Goal: Task Accomplishment & Management: Manage account settings

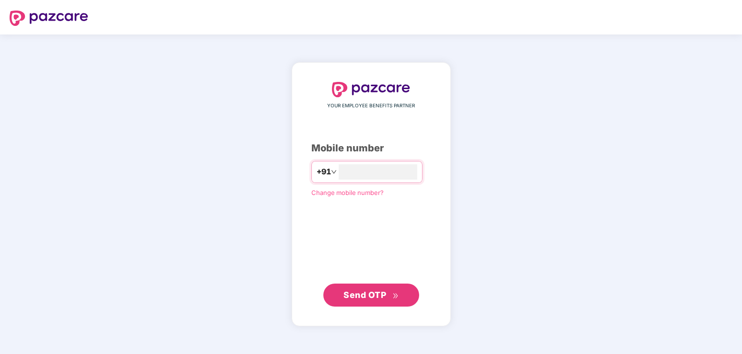
type input "**********"
click at [368, 299] on span "Send OTP" at bounding box center [364, 295] width 43 height 10
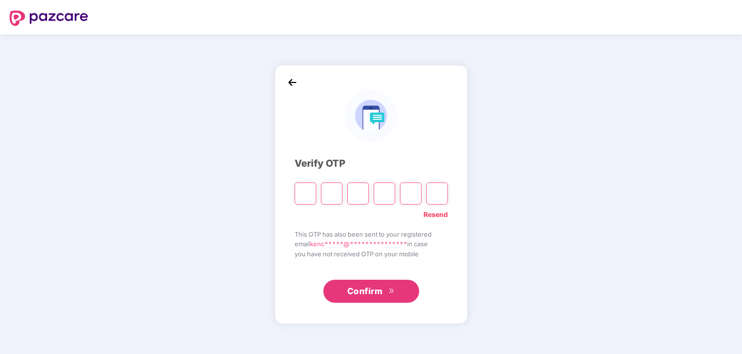
type input "*"
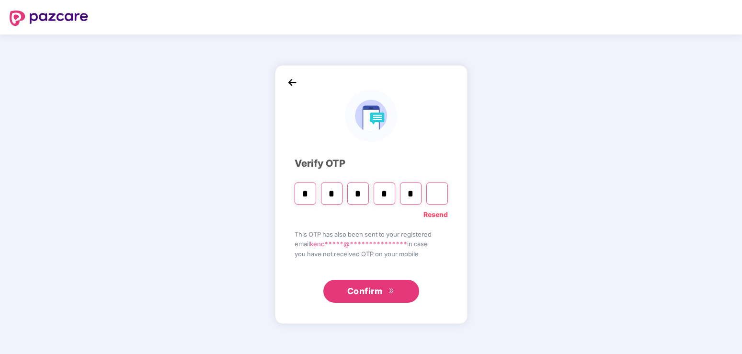
type input "*"
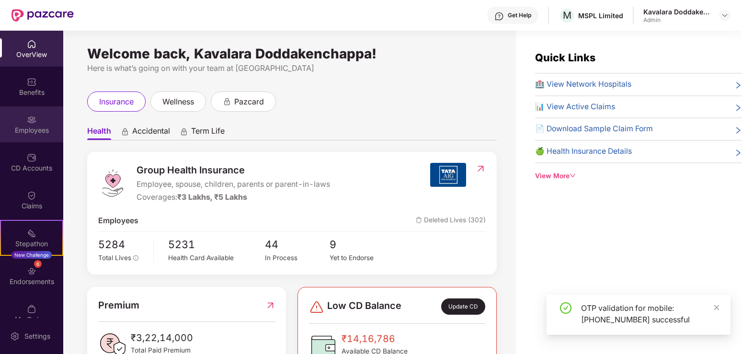
click at [28, 130] on div "Employees" at bounding box center [31, 131] width 63 height 10
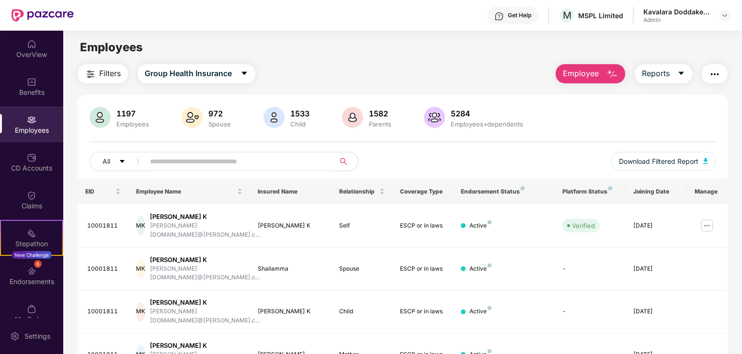
click at [160, 160] on input "text" at bounding box center [236, 161] width 172 height 14
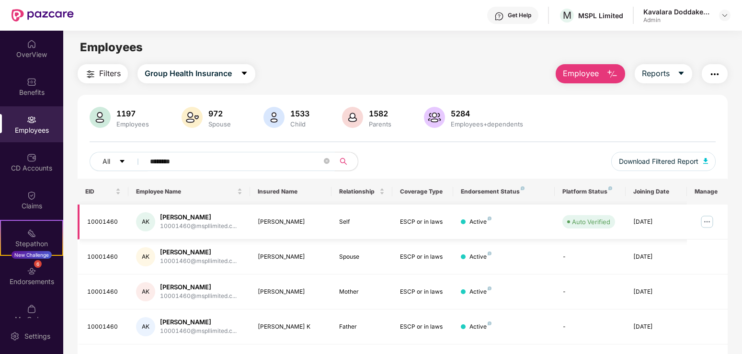
type input "********"
click at [708, 220] on img at bounding box center [706, 221] width 15 height 15
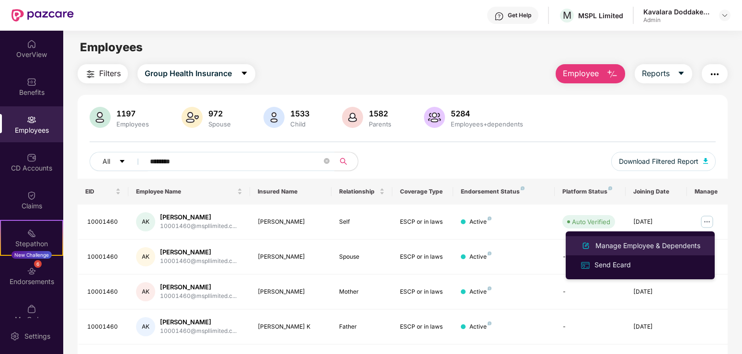
click at [674, 247] on div "Manage Employee & Dependents" at bounding box center [648, 245] width 109 height 11
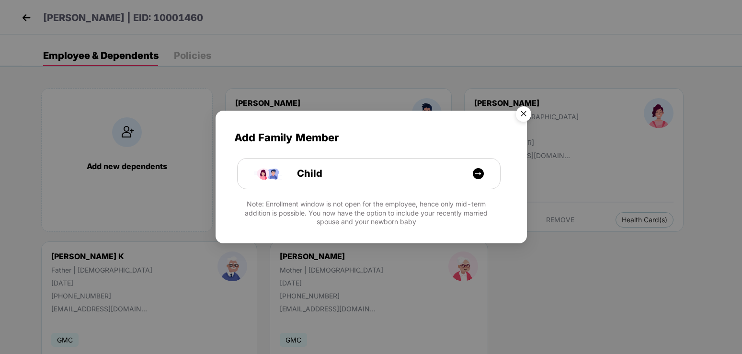
click at [521, 110] on img "Close" at bounding box center [523, 115] width 27 height 27
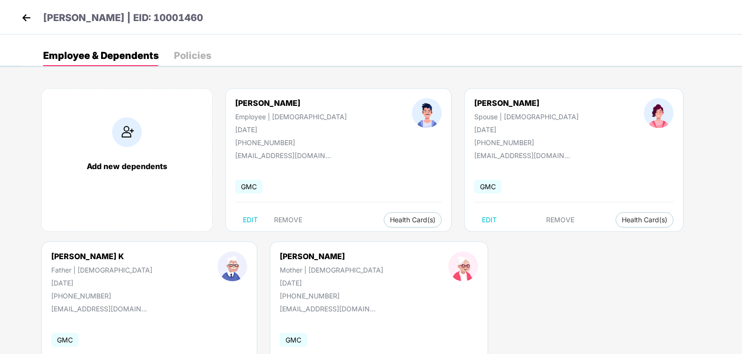
click at [28, 19] on img at bounding box center [26, 18] width 14 height 14
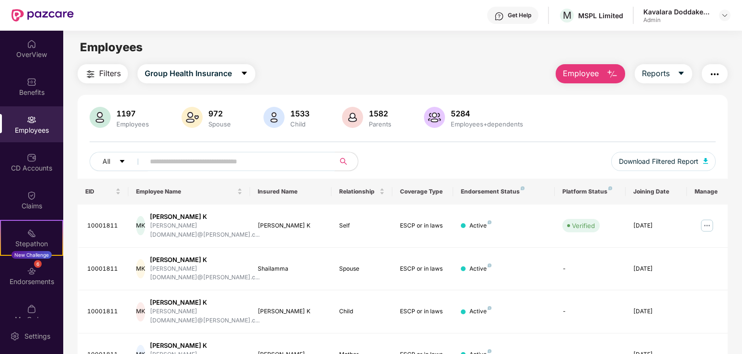
click at [166, 163] on input "text" at bounding box center [236, 161] width 172 height 14
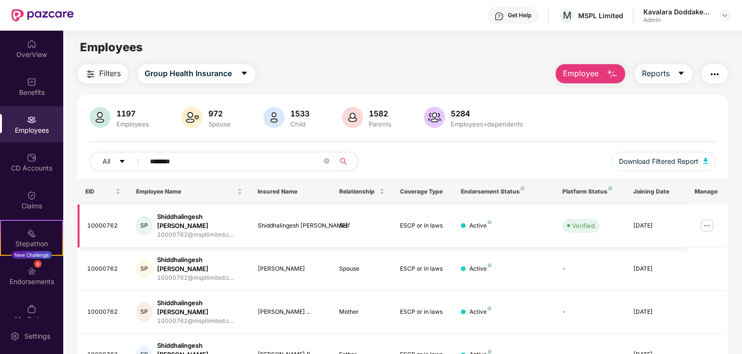
type input "********"
click at [705, 222] on img at bounding box center [706, 225] width 15 height 15
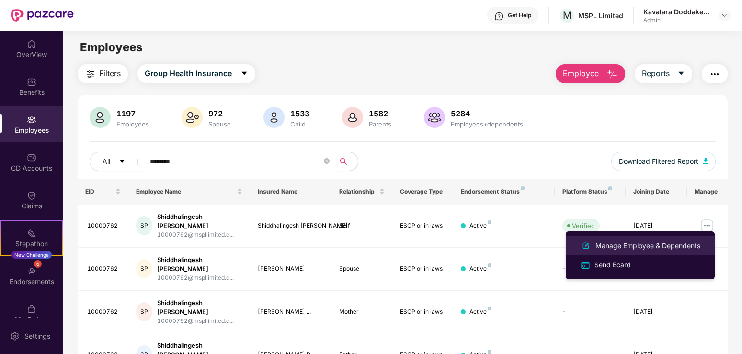
click at [638, 246] on div "Manage Employee & Dependents" at bounding box center [648, 245] width 109 height 11
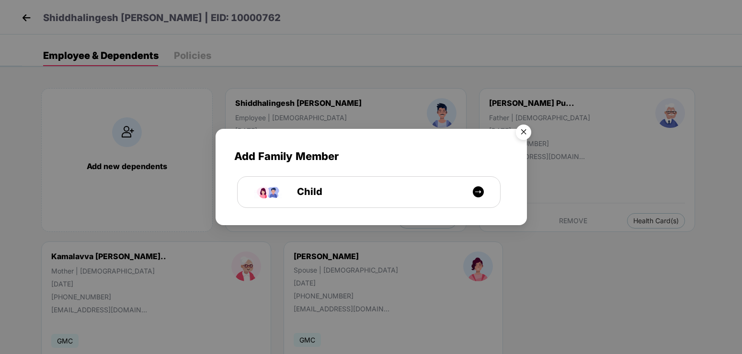
click at [526, 134] on img "Close" at bounding box center [523, 133] width 27 height 27
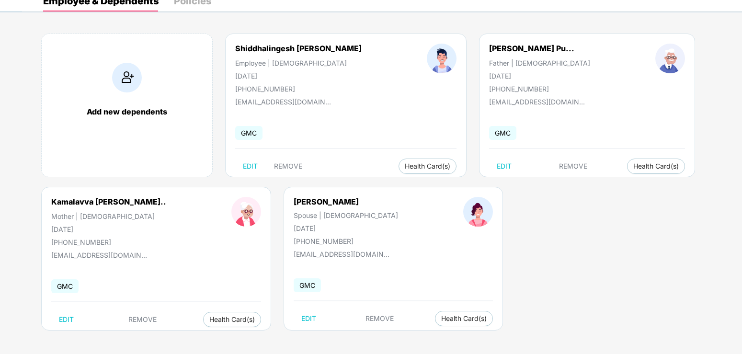
scroll to position [55, 0]
click at [301, 318] on span "EDIT" at bounding box center [308, 318] width 15 height 8
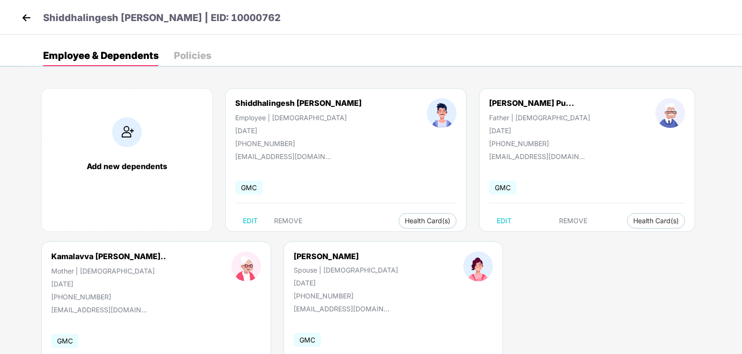
select select "******"
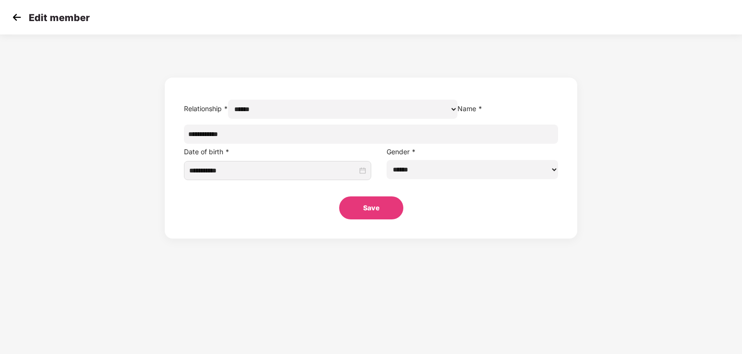
drag, startPoint x: 326, startPoint y: 158, endPoint x: 245, endPoint y: 159, distance: 80.5
click at [245, 144] on input "**********" at bounding box center [371, 134] width 374 height 19
type input "**********"
click at [375, 219] on button "Save" at bounding box center [371, 207] width 64 height 23
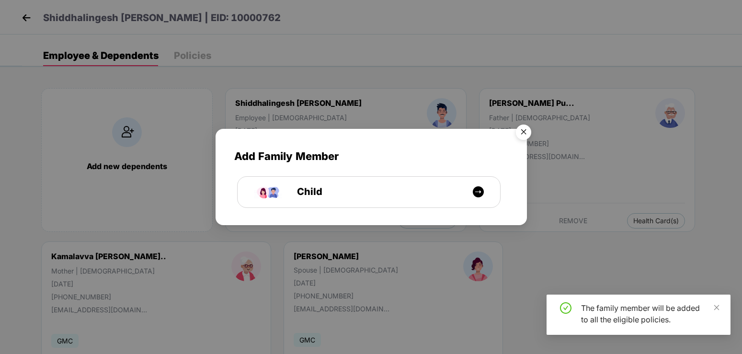
click at [522, 133] on img "Close" at bounding box center [523, 133] width 27 height 27
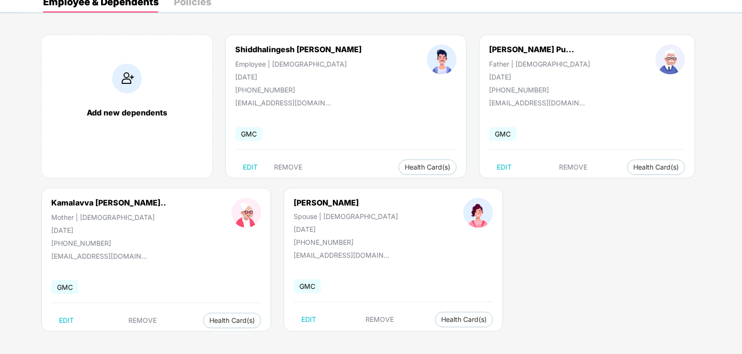
scroll to position [55, 0]
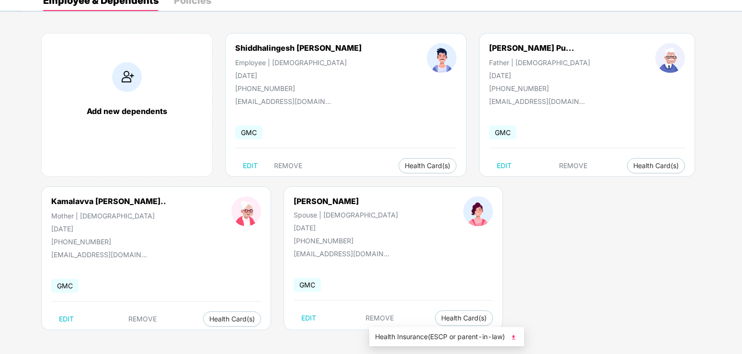
click at [517, 340] on img at bounding box center [514, 337] width 10 height 10
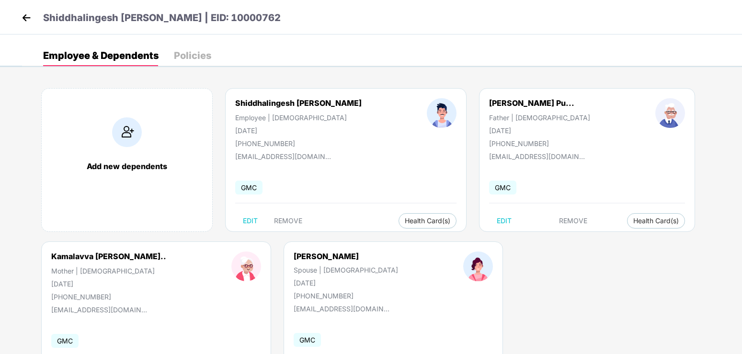
click at [23, 15] on img at bounding box center [26, 18] width 14 height 14
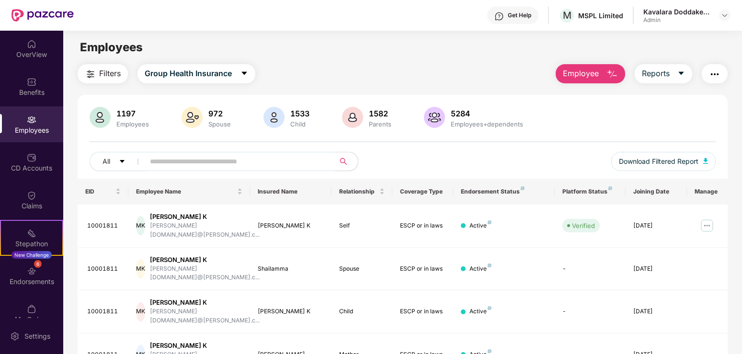
click at [188, 164] on input "text" at bounding box center [236, 161] width 172 height 14
click at [167, 160] on input "text" at bounding box center [236, 161] width 172 height 14
click at [169, 156] on input "text" at bounding box center [236, 161] width 172 height 14
click at [724, 16] on img at bounding box center [725, 15] width 8 height 8
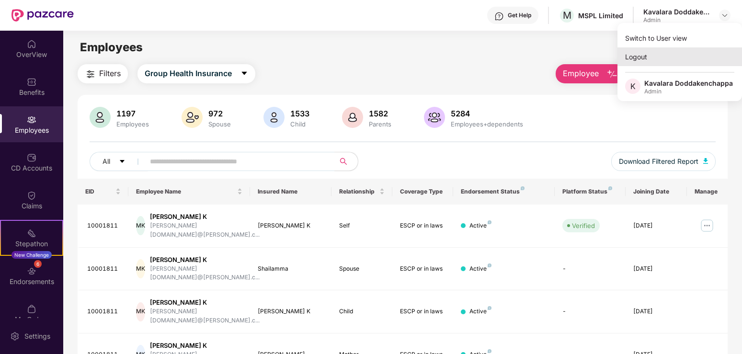
click at [635, 54] on div "Logout" at bounding box center [679, 56] width 125 height 19
